Goal: Information Seeking & Learning: Learn about a topic

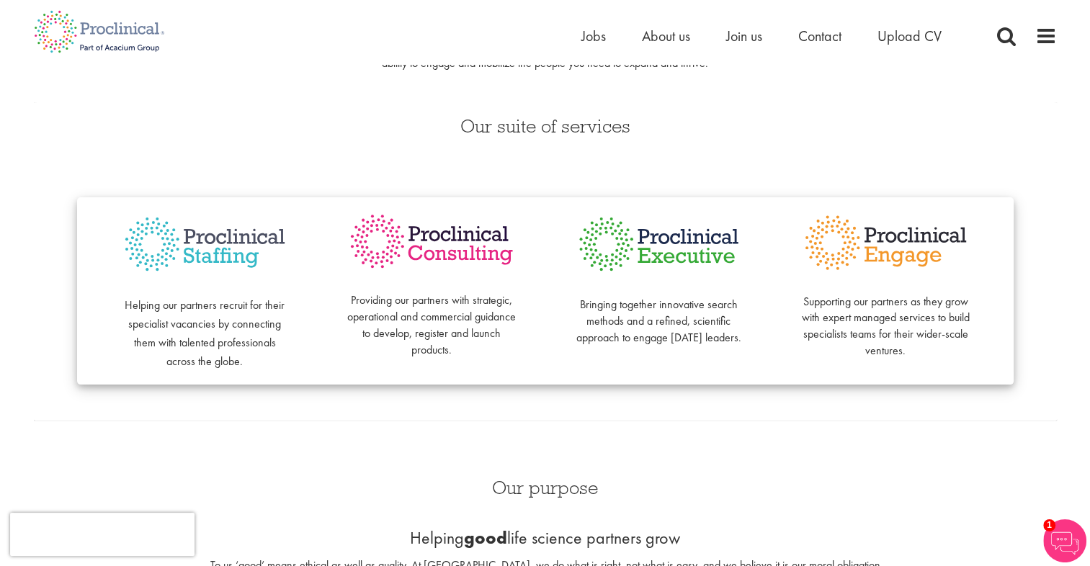
scroll to position [102, 0]
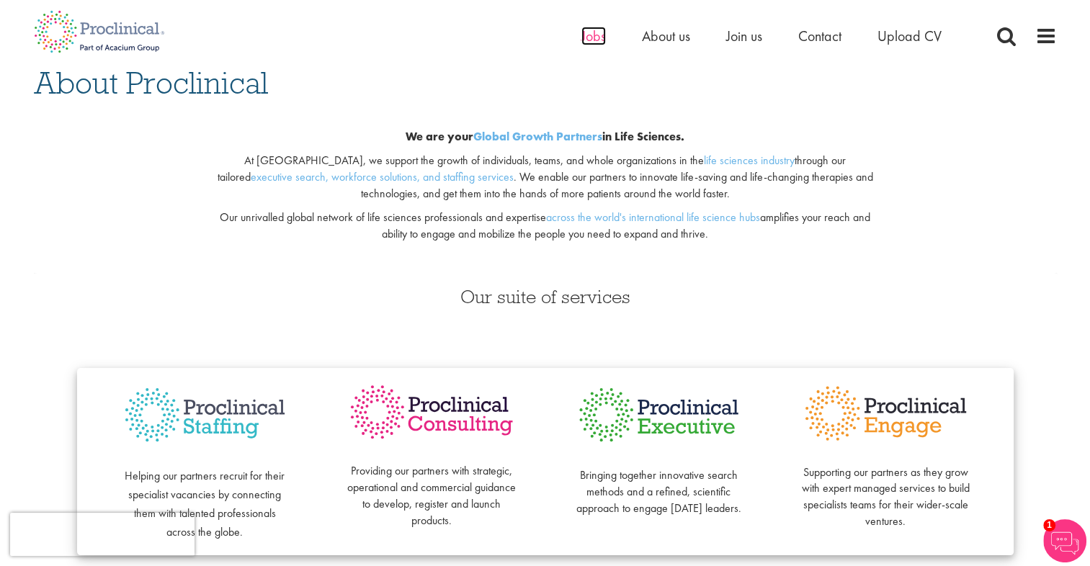
click at [594, 35] on span "Jobs" at bounding box center [593, 36] width 24 height 19
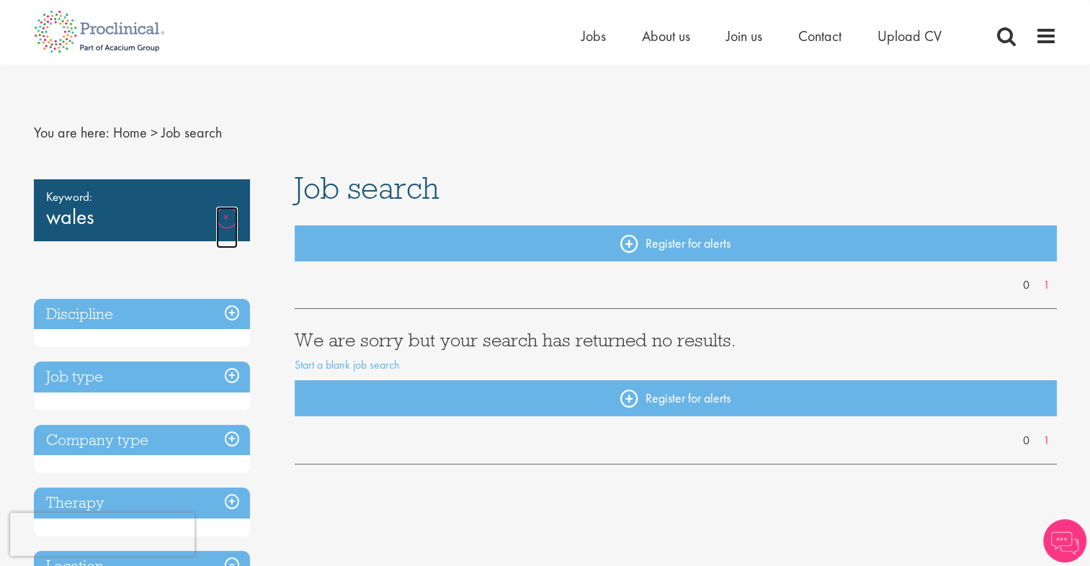
click at [227, 215] on link "Remove" at bounding box center [227, 228] width 22 height 42
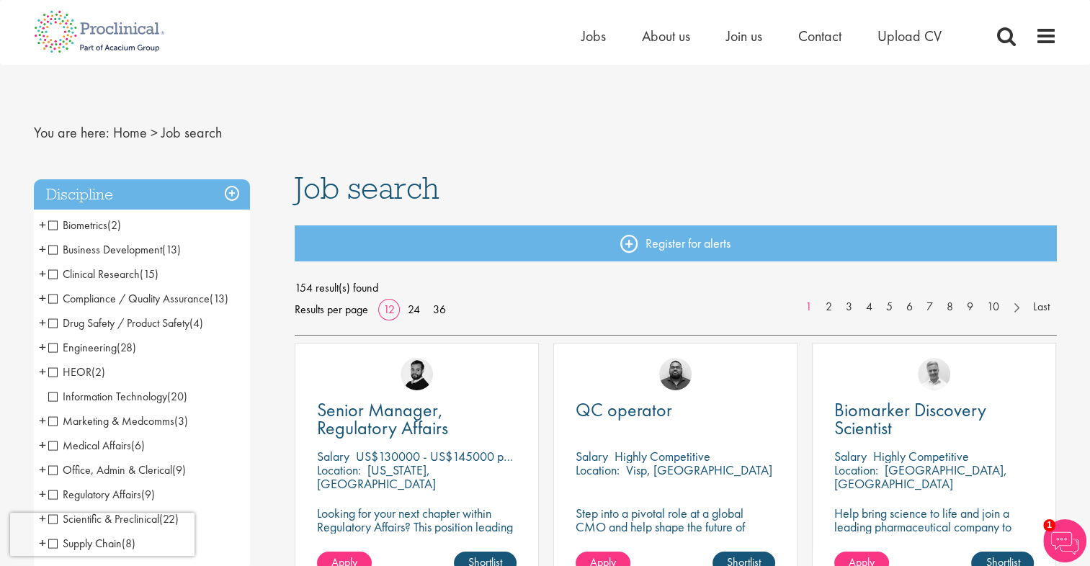
click at [231, 149] on nav "You are here: Home > Job search" at bounding box center [545, 132] width 1023 height 35
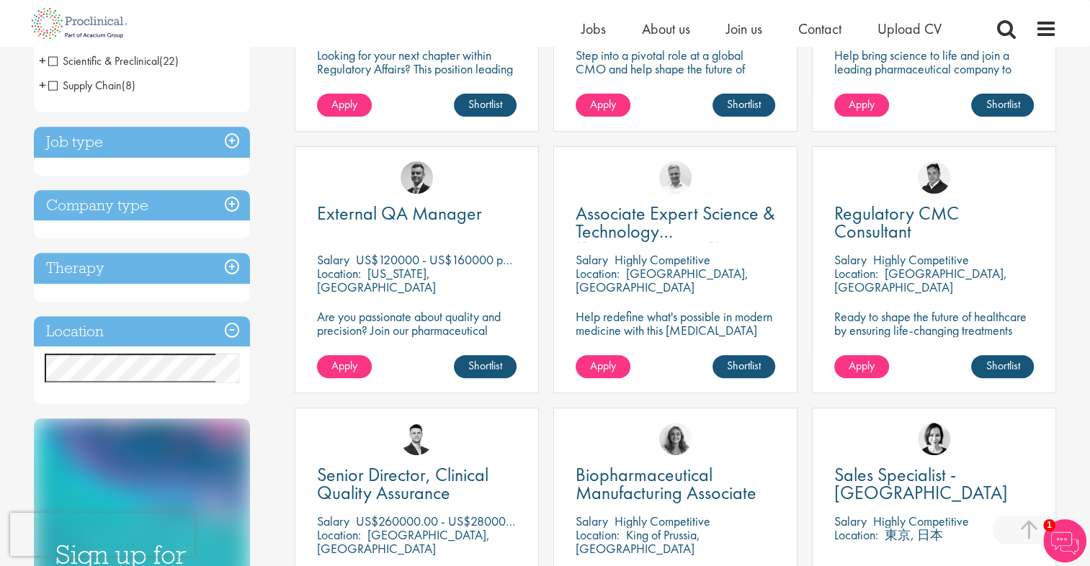
scroll to position [447, 0]
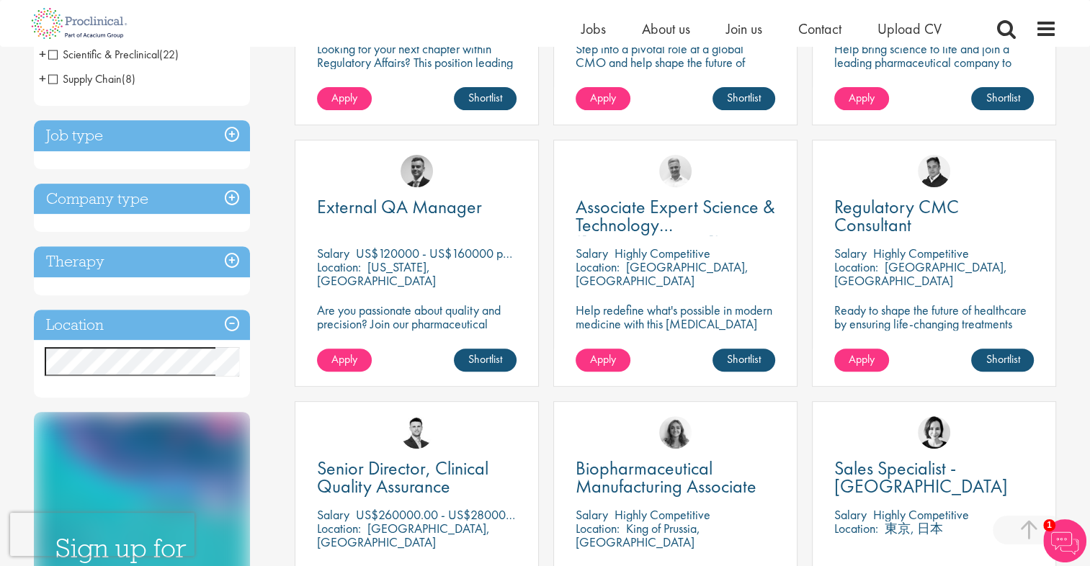
click at [52, 395] on div "Location Specified location Miles" at bounding box center [142, 354] width 216 height 89
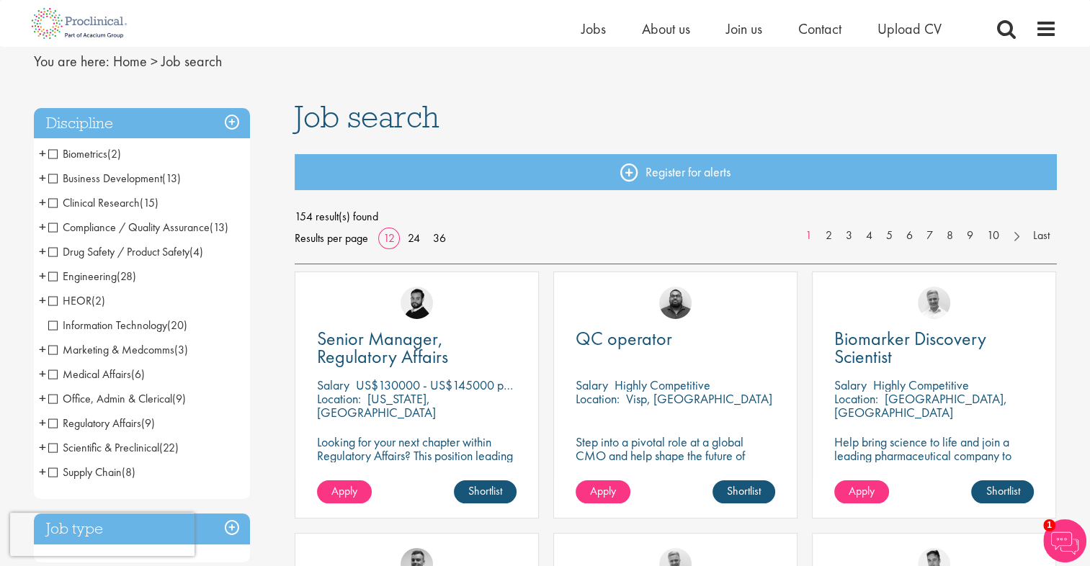
scroll to position [0, 0]
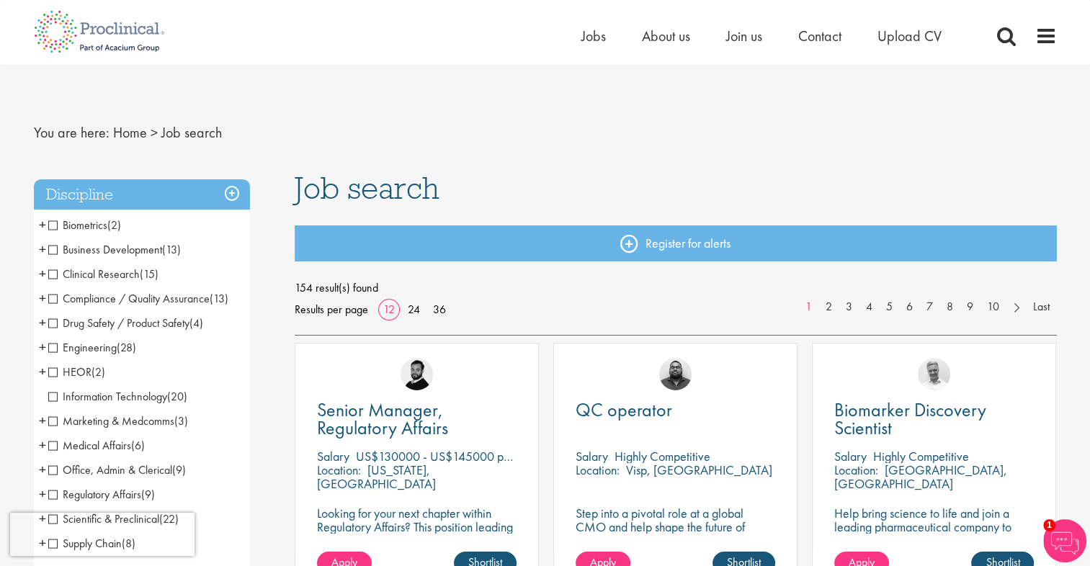
click at [231, 195] on h3 "Discipline" at bounding box center [142, 194] width 216 height 31
click at [239, 194] on h3 "Discipline" at bounding box center [142, 194] width 216 height 31
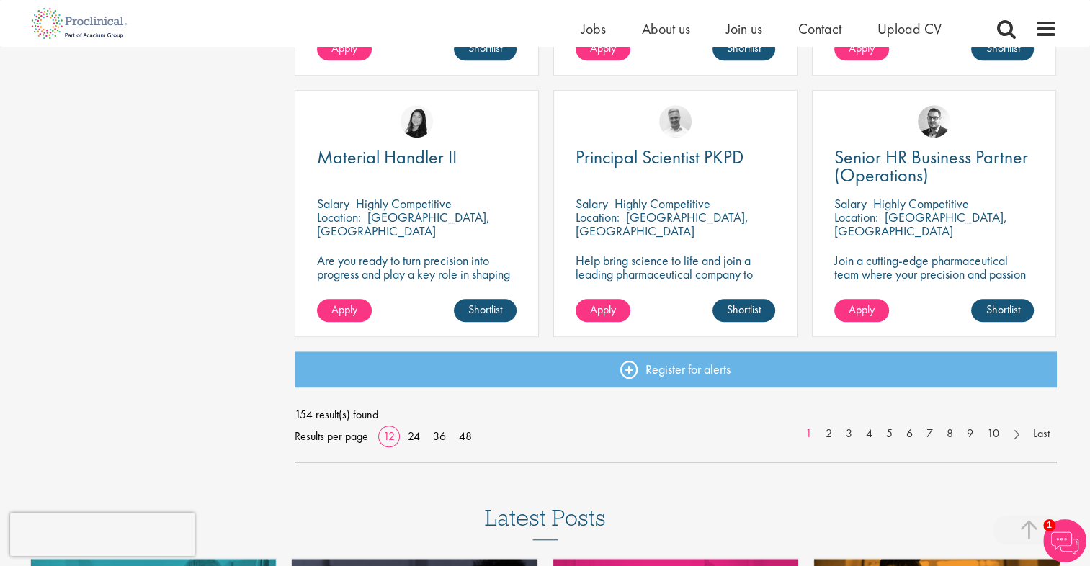
scroll to position [1036, 0]
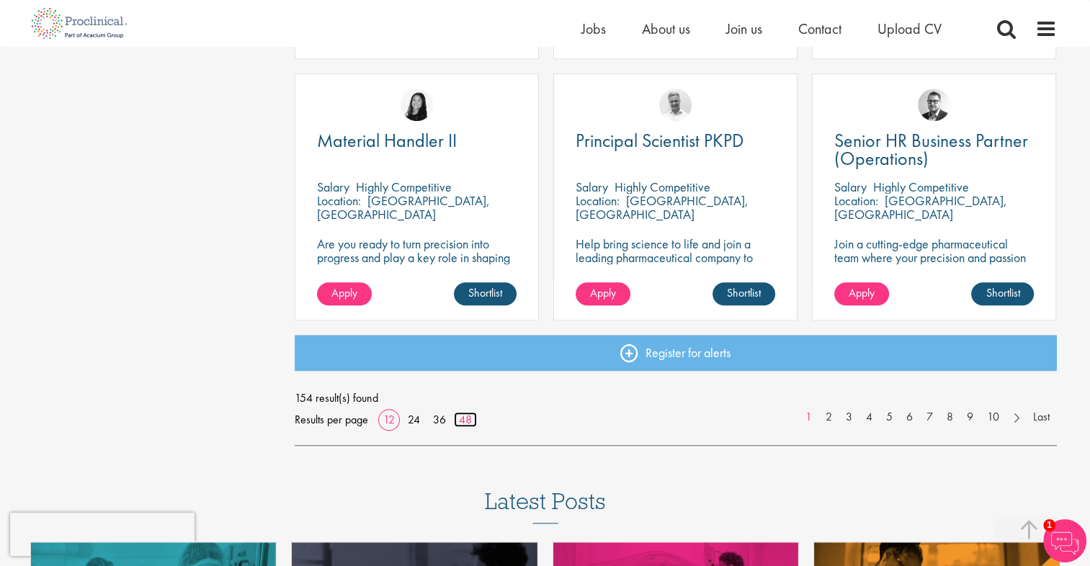
click at [464, 422] on link "48" at bounding box center [465, 419] width 23 height 15
